Goal: Task Accomplishment & Management: Manage account settings

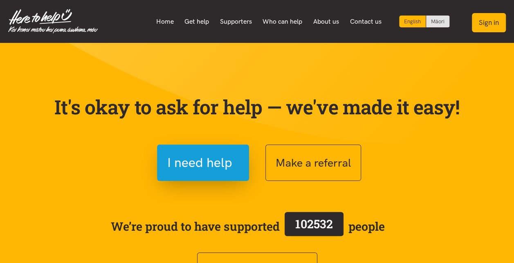
click at [490, 25] on button "Sign in" at bounding box center [489, 22] width 34 height 19
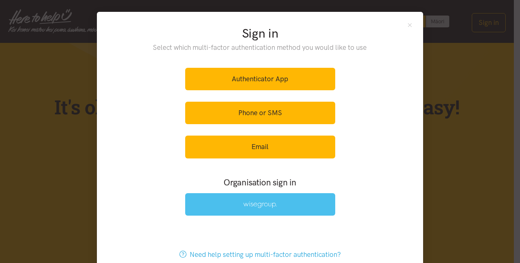
click at [254, 204] on img at bounding box center [260, 204] width 34 height 7
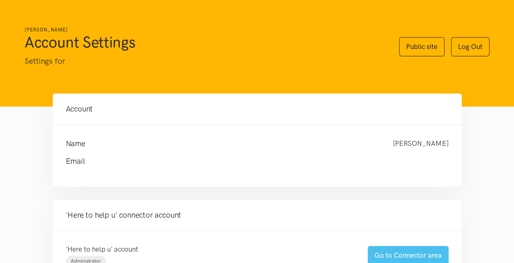
click at [396, 254] on link "Go to Connector area" at bounding box center [407, 255] width 81 height 19
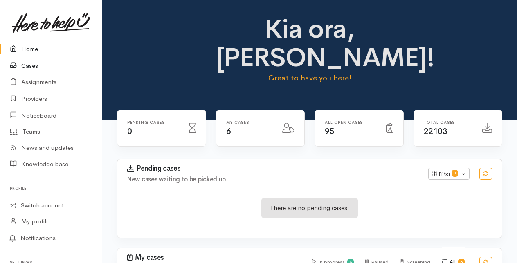
click at [29, 65] on link "Cases" at bounding box center [51, 66] width 102 height 17
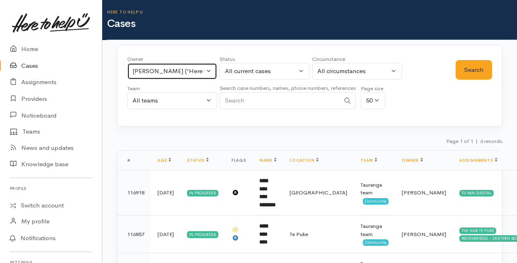
click at [210, 69] on button "[PERSON_NAME] ('Here to help u')" at bounding box center [172, 71] width 90 height 17
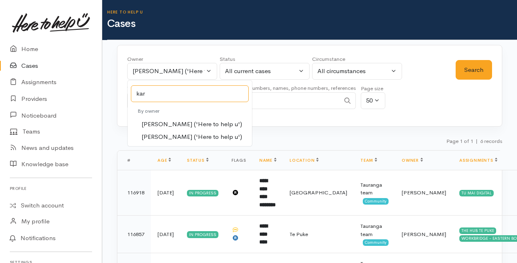
type input "kar"
click at [163, 124] on span "Karli Morris ('Here to help u')" at bounding box center [191, 124] width 101 height 9
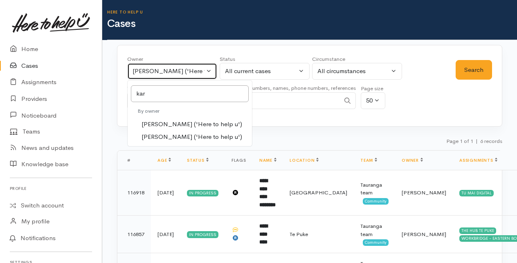
select select "435"
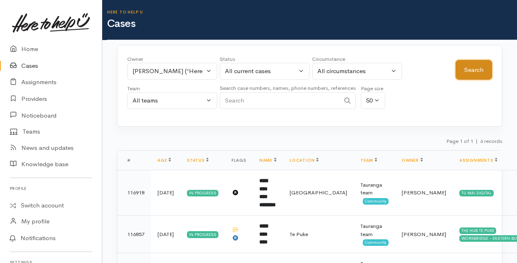
click at [476, 69] on button "Search" at bounding box center [473, 70] width 36 height 20
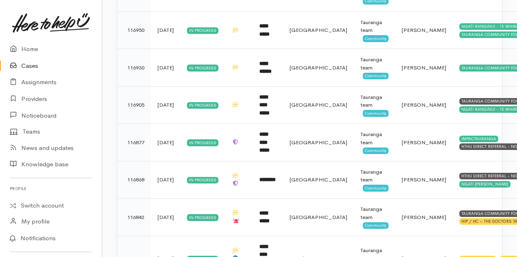
scroll to position [328, 0]
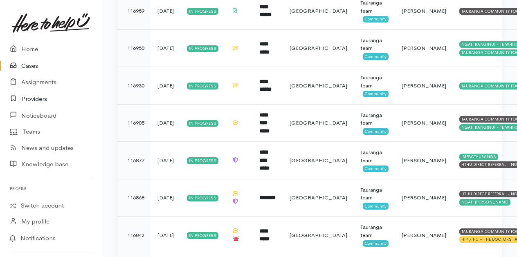
click at [29, 97] on link "Providers" at bounding box center [51, 99] width 102 height 17
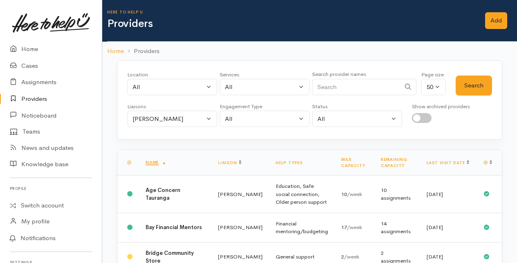
click at [324, 83] on input "Search" at bounding box center [356, 87] width 88 height 17
type input "universal"
click at [208, 116] on button "[PERSON_NAME]" at bounding box center [172, 119] width 90 height 17
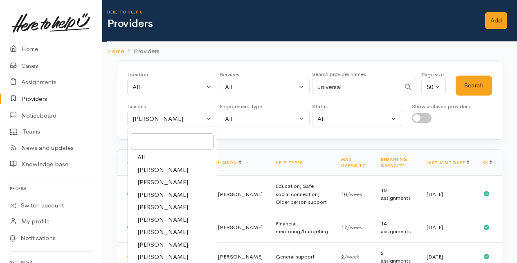
click at [153, 154] on link "All" at bounding box center [172, 157] width 89 height 13
select select "null"
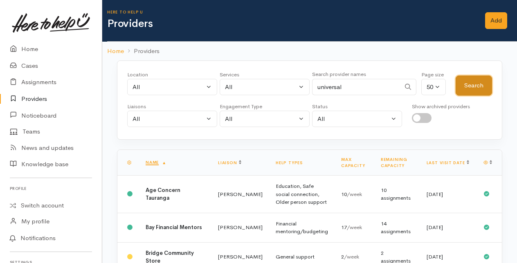
click at [479, 83] on button "Search" at bounding box center [473, 86] width 36 height 20
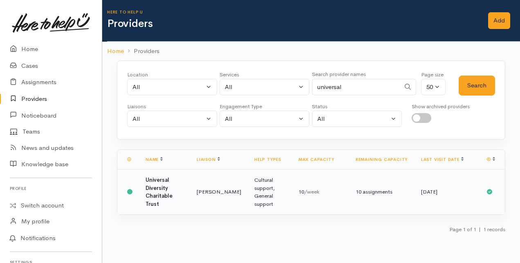
click at [176, 188] on td "Universal Diversity Charitable Trust" at bounding box center [164, 192] width 51 height 45
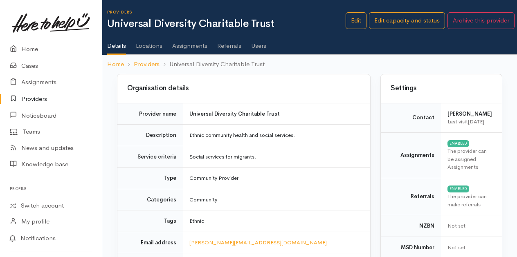
click at [186, 45] on link "Assignments" at bounding box center [189, 42] width 35 height 23
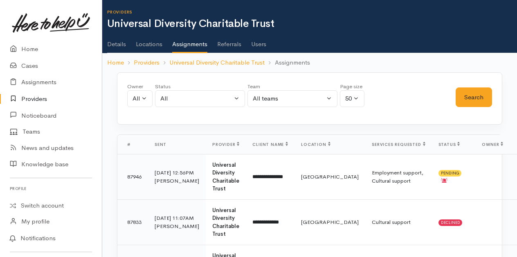
click at [257, 43] on link "Users" at bounding box center [258, 41] width 15 height 23
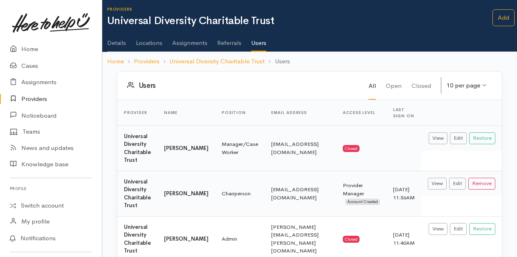
scroll to position [1, 0]
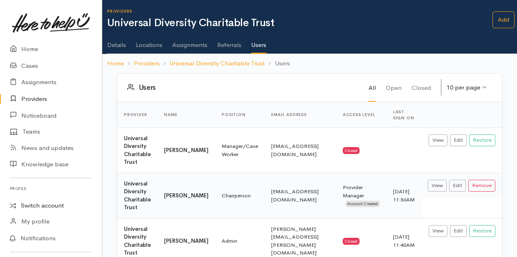
click at [33, 205] on link "Switch account" at bounding box center [51, 206] width 102 height 16
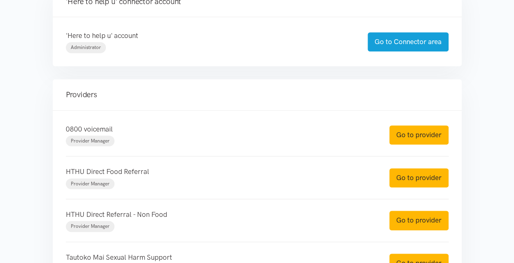
scroll to position [215, 0]
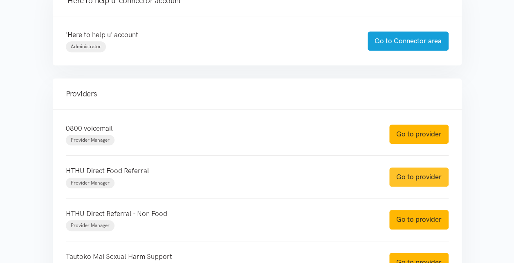
click at [415, 175] on link "Go to provider" at bounding box center [418, 177] width 59 height 19
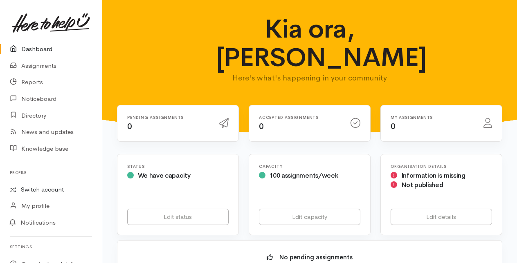
click at [44, 190] on link "Switch account" at bounding box center [51, 190] width 102 height 16
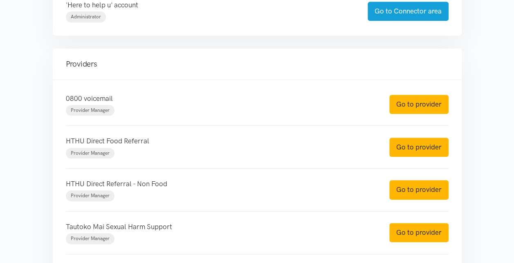
scroll to position [248, 0]
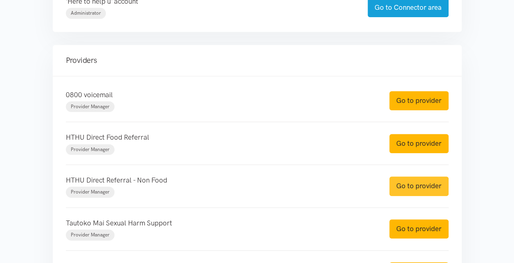
click at [410, 186] on link "Go to provider" at bounding box center [418, 186] width 59 height 19
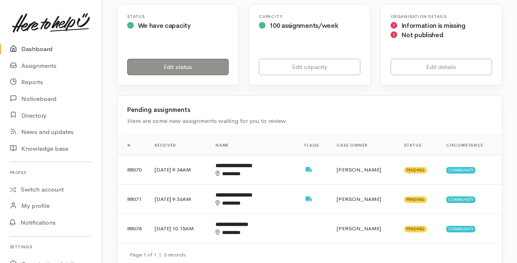
scroll to position [152, 0]
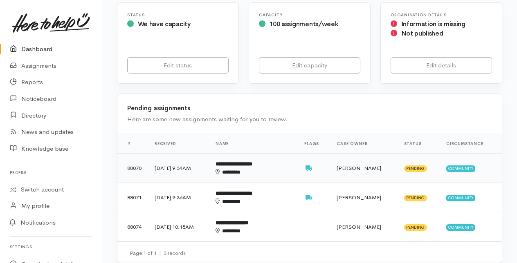
click at [252, 166] on b "**********" at bounding box center [233, 163] width 37 height 5
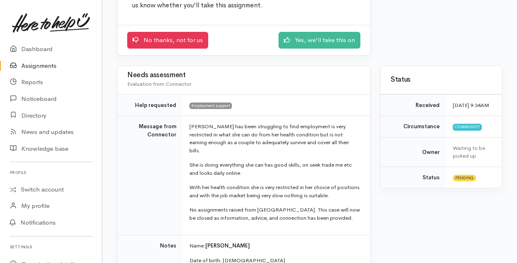
scroll to position [117, 0]
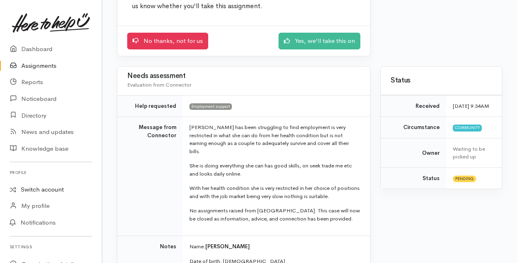
click at [50, 187] on link "Switch account" at bounding box center [51, 190] width 102 height 16
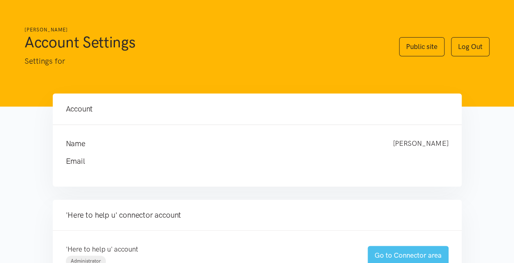
click at [386, 254] on link "Go to Connector area" at bounding box center [407, 255] width 81 height 19
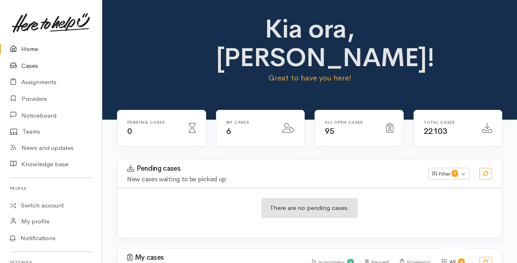
click at [30, 65] on link "Cases" at bounding box center [51, 66] width 102 height 17
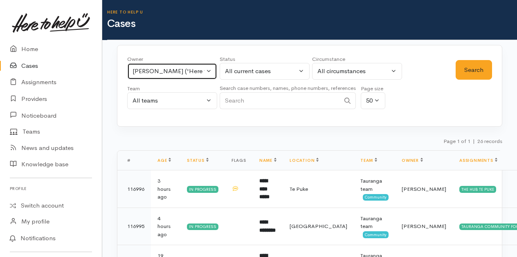
click at [208, 68] on button "Karli Morris ('Here to help u')" at bounding box center [172, 71] width 90 height 17
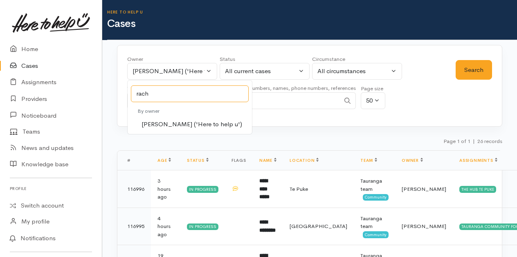
type input "rach"
click at [159, 123] on span "Rachel Proctor ('Here to help u')" at bounding box center [191, 124] width 101 height 9
select select "1612"
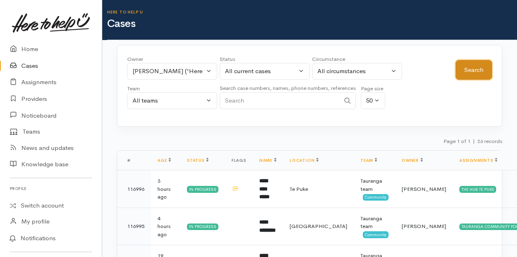
click at [474, 70] on button "Search" at bounding box center [473, 70] width 36 height 20
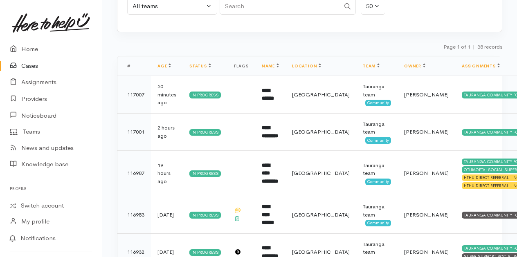
scroll to position [98, 0]
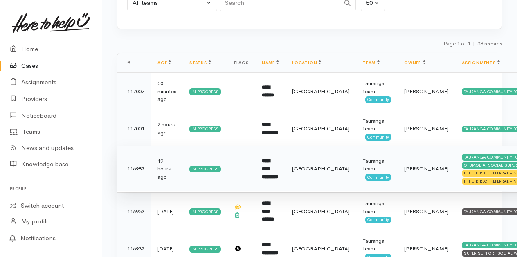
click at [274, 169] on b "**********" at bounding box center [270, 168] width 16 height 21
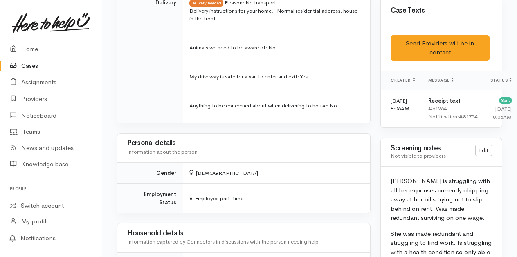
scroll to position [543, 0]
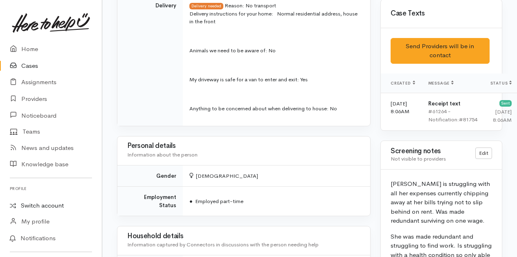
click at [43, 203] on link "Switch account" at bounding box center [51, 206] width 102 height 16
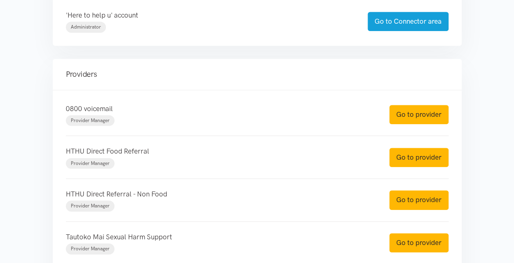
scroll to position [235, 0]
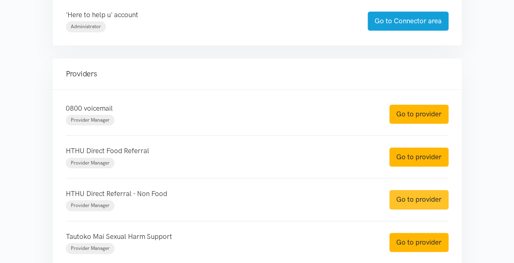
click at [407, 197] on link "Go to provider" at bounding box center [418, 199] width 59 height 19
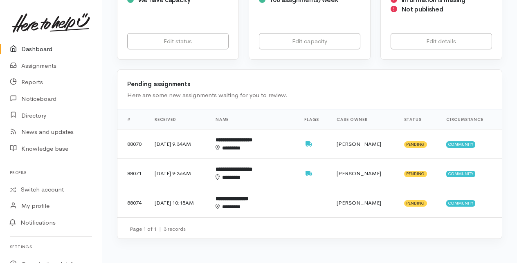
scroll to position [177, 0]
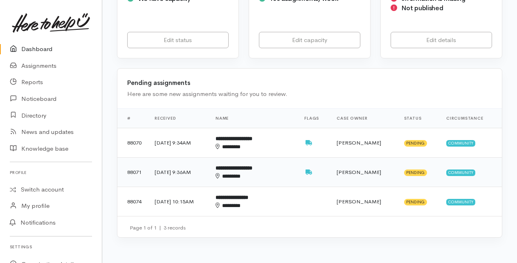
click at [259, 172] on div "********" at bounding box center [246, 176] width 63 height 8
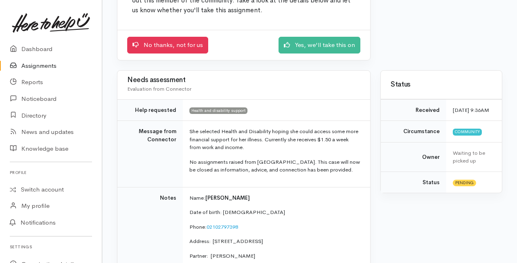
scroll to position [112, 0]
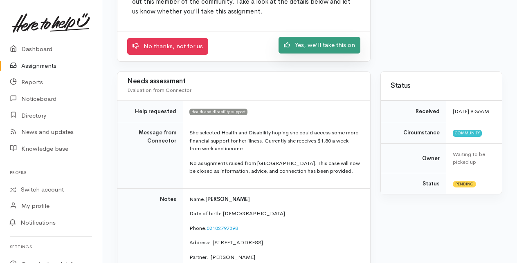
click at [324, 45] on link "Yes, we'll take this on" at bounding box center [319, 45] width 82 height 17
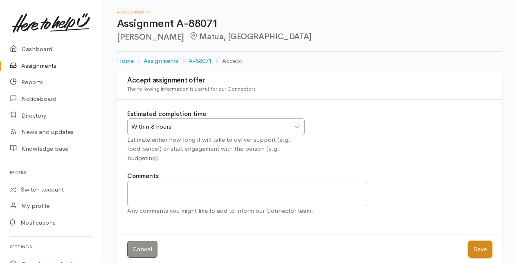
click at [481, 241] on button "Save" at bounding box center [480, 249] width 24 height 17
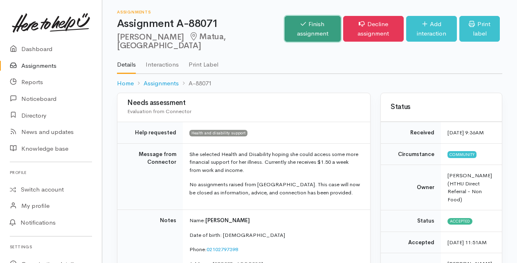
click at [289, 27] on link "Finish assignment" at bounding box center [312, 29] width 56 height 26
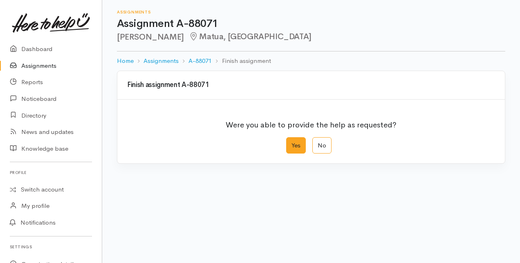
click at [303, 144] on label "Yes" at bounding box center [296, 145] width 20 height 17
click at [291, 143] on input "Yes" at bounding box center [288, 139] width 5 height 5
radio input "true"
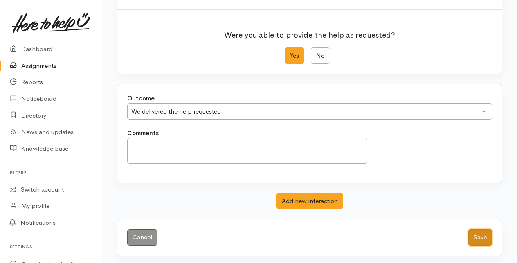
click at [485, 235] on button "Save" at bounding box center [480, 237] width 24 height 17
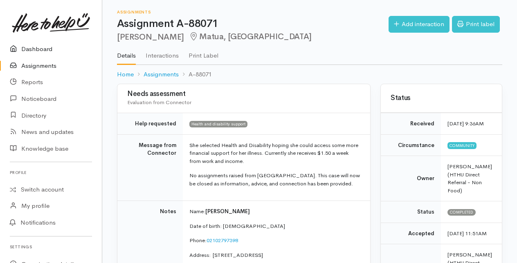
click at [32, 47] on link "Dashboard" at bounding box center [51, 49] width 102 height 17
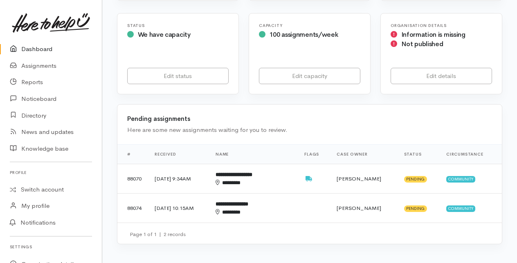
scroll to position [142, 0]
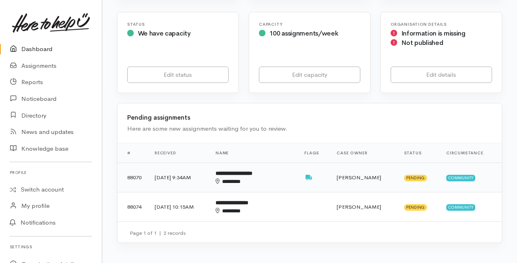
click at [252, 174] on b "**********" at bounding box center [233, 173] width 37 height 5
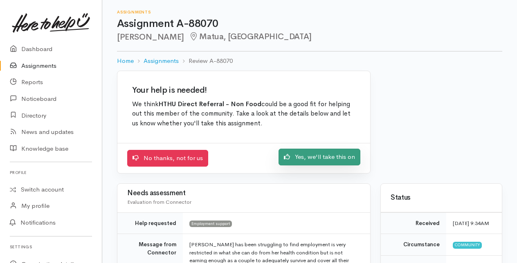
click at [319, 154] on link "Yes, we'll take this on" at bounding box center [319, 157] width 82 height 17
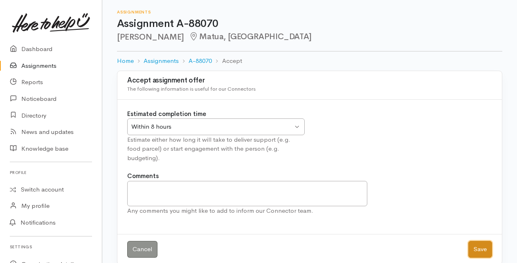
click at [484, 241] on button "Save" at bounding box center [480, 249] width 24 height 17
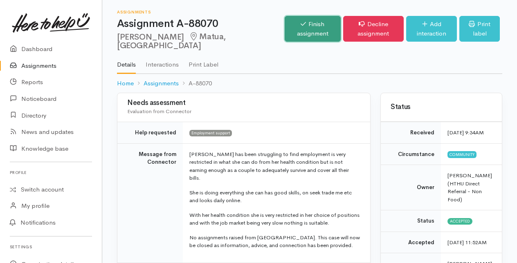
click at [293, 34] on link "Finish assignment" at bounding box center [312, 29] width 56 height 26
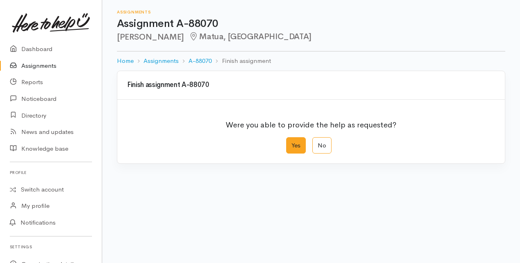
click at [299, 146] on label "Yes" at bounding box center [296, 145] width 20 height 17
click at [291, 143] on input "Yes" at bounding box center [288, 139] width 5 height 5
radio input "true"
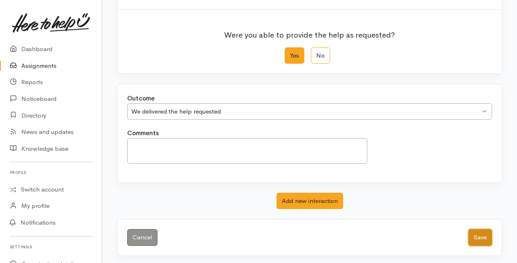
click at [480, 233] on button "Save" at bounding box center [480, 237] width 24 height 17
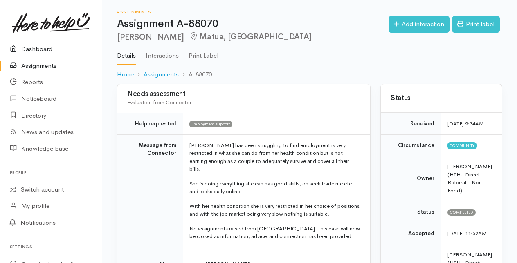
click at [34, 45] on link "Dashboard" at bounding box center [51, 49] width 102 height 17
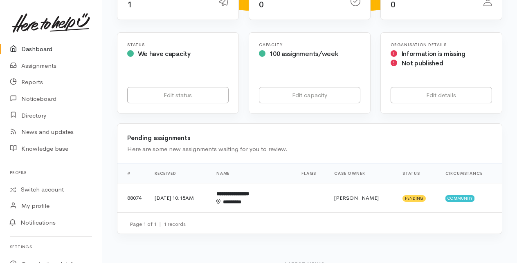
scroll to position [123, 0]
click at [36, 190] on link "Switch account" at bounding box center [51, 190] width 102 height 16
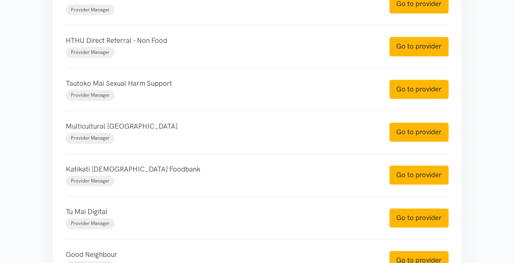
scroll to position [388, 0]
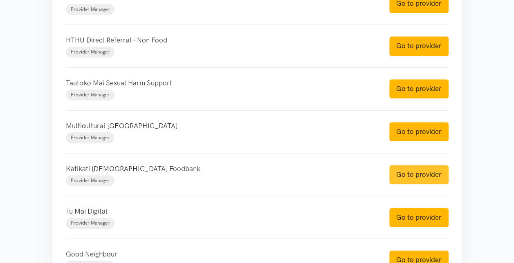
click at [432, 168] on link "Go to provider" at bounding box center [418, 174] width 59 height 19
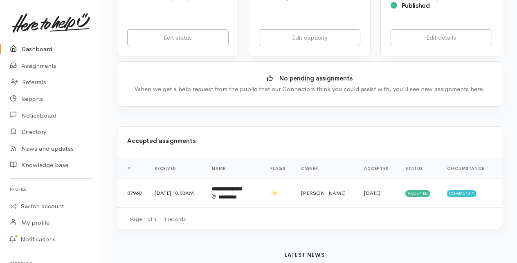
scroll to position [229, 0]
click at [242, 190] on b "**********" at bounding box center [227, 188] width 31 height 5
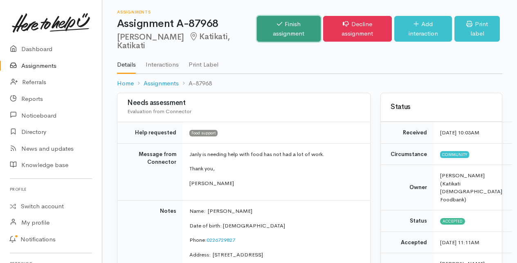
click at [278, 33] on link "Finish assignment" at bounding box center [289, 29] width 64 height 26
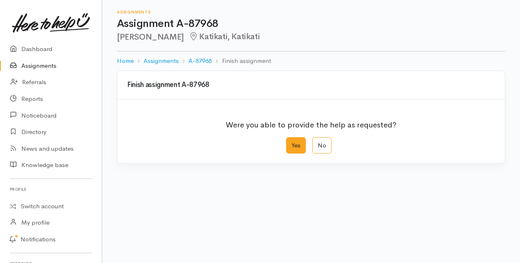
click at [294, 145] on label "Yes" at bounding box center [296, 145] width 20 height 17
click at [291, 143] on input "Yes" at bounding box center [288, 139] width 5 height 5
radio input "true"
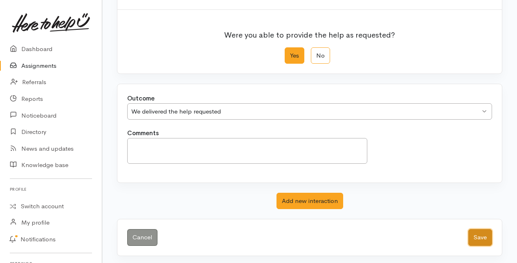
click at [482, 239] on button "Save" at bounding box center [480, 237] width 24 height 17
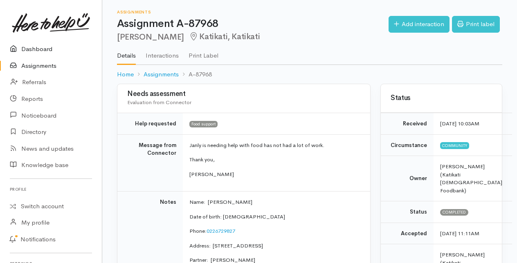
click at [32, 48] on link "Dashboard" at bounding box center [51, 49] width 102 height 17
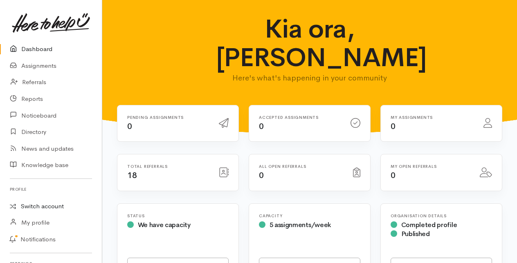
click at [39, 201] on link "Switch account" at bounding box center [51, 207] width 102 height 16
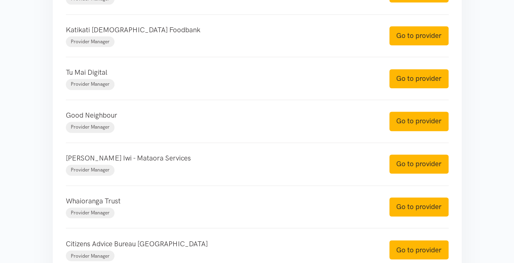
scroll to position [528, 0]
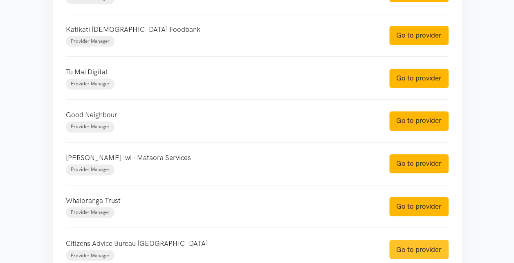
click at [408, 242] on link "Go to provider" at bounding box center [418, 249] width 59 height 19
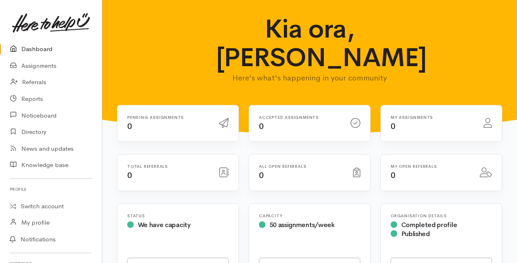
click at [41, 48] on link "Dashboard" at bounding box center [51, 49] width 102 height 17
click at [51, 204] on link "Switch account" at bounding box center [51, 207] width 102 height 16
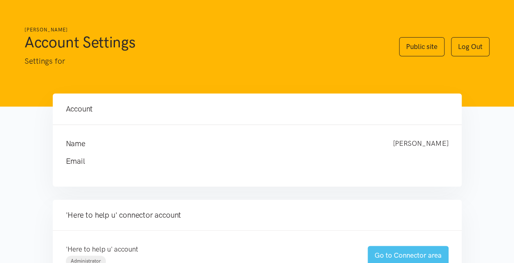
click at [382, 257] on link "Go to Connector area" at bounding box center [407, 255] width 81 height 19
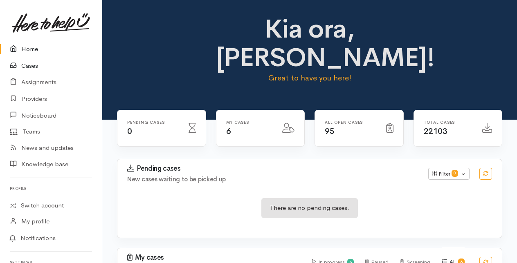
click at [25, 65] on link "Cases" at bounding box center [51, 66] width 102 height 17
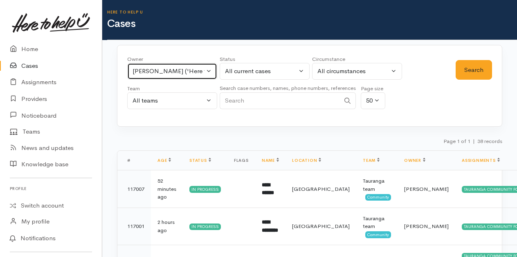
click at [208, 71] on button "[PERSON_NAME] ('Here to help u')" at bounding box center [172, 71] width 90 height 17
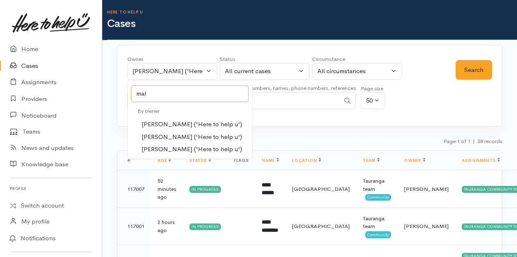
type input "mal"
click at [152, 136] on span "[PERSON_NAME] ('Here to help u')" at bounding box center [191, 136] width 101 height 9
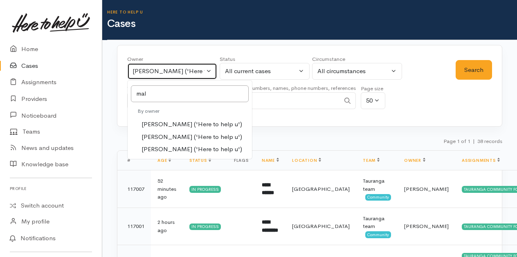
select select "1613"
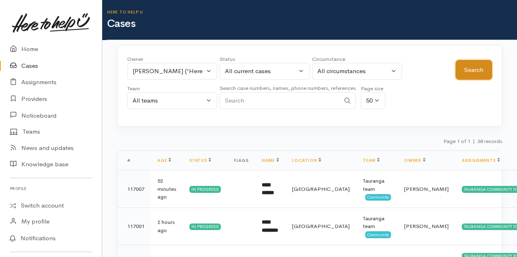
click at [468, 70] on button "Search" at bounding box center [473, 70] width 36 height 20
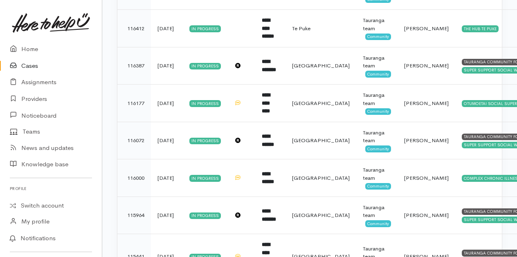
scroll to position [868, 0]
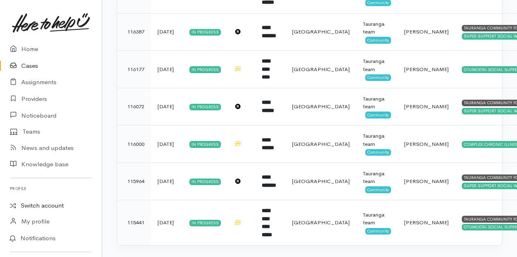
click at [51, 204] on link "Switch account" at bounding box center [51, 206] width 102 height 16
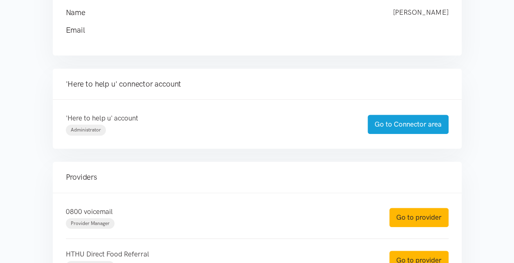
scroll to position [136, 0]
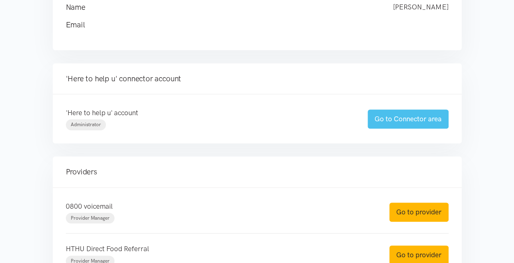
click at [391, 119] on link "Go to Connector area" at bounding box center [407, 119] width 81 height 19
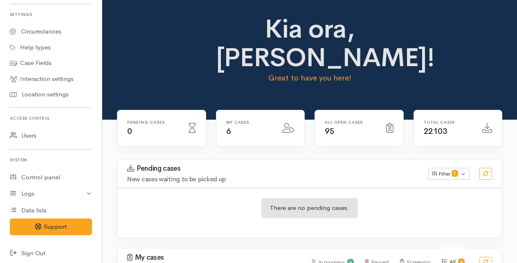
scroll to position [251, 0]
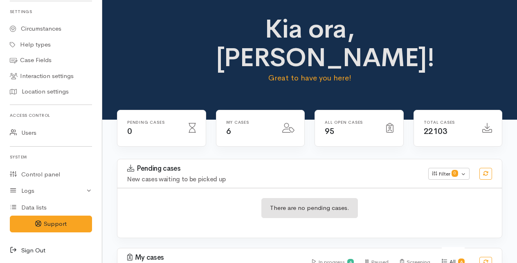
click at [13, 248] on icon at bounding box center [15, 251] width 11 height 10
